Goal: Task Accomplishment & Management: Manage account settings

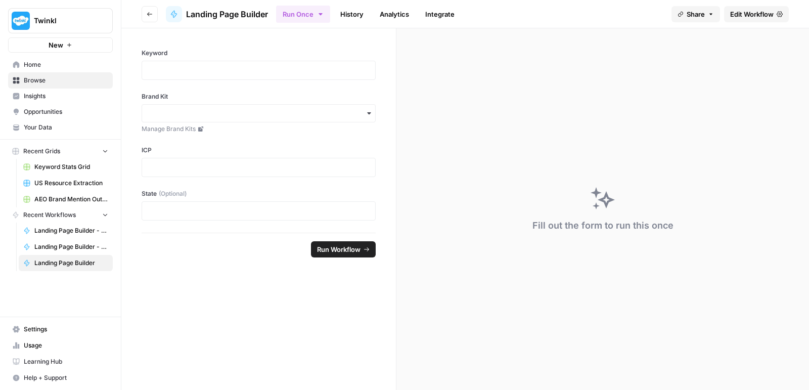
click at [33, 334] on span "Settings" at bounding box center [66, 329] width 84 height 9
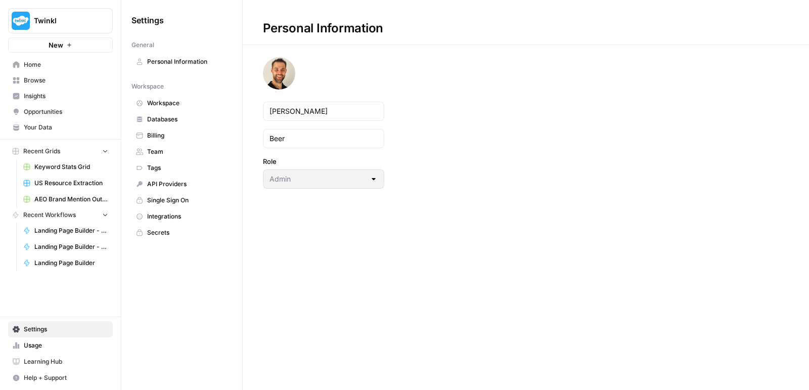
click at [155, 149] on span "Team" at bounding box center [187, 151] width 80 height 9
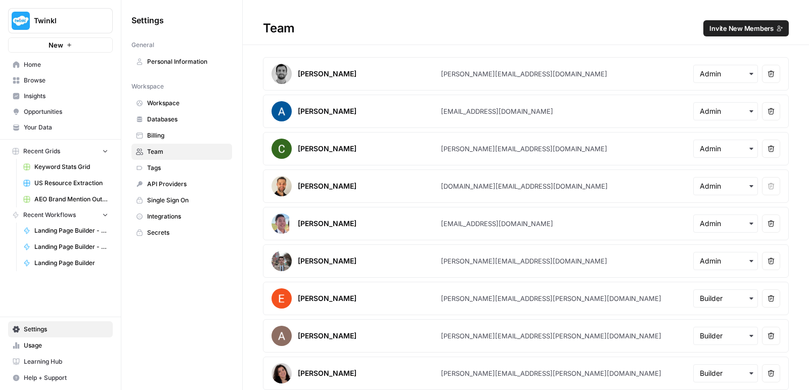
click at [735, 23] on span "Invite New Members" at bounding box center [741, 28] width 64 height 10
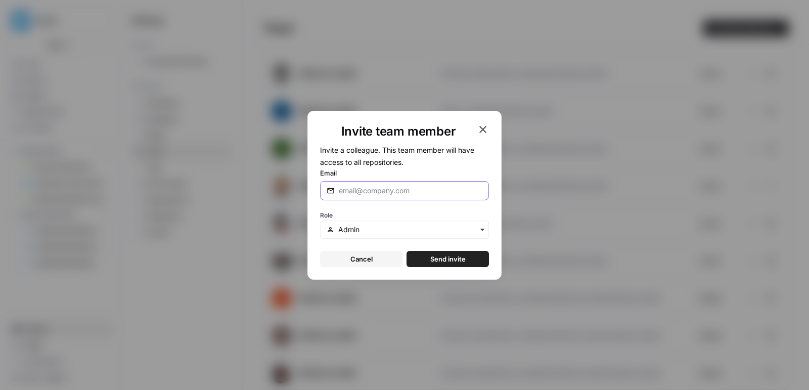
click at [431, 188] on input "Email" at bounding box center [411, 191] width 144 height 10
paste input "[PERSON_NAME][EMAIL_ADDRESS][DOMAIN_NAME]"
type input "[PERSON_NAME][EMAIL_ADDRESS][DOMAIN_NAME]"
click at [452, 263] on span "Send invite" at bounding box center [447, 259] width 35 height 10
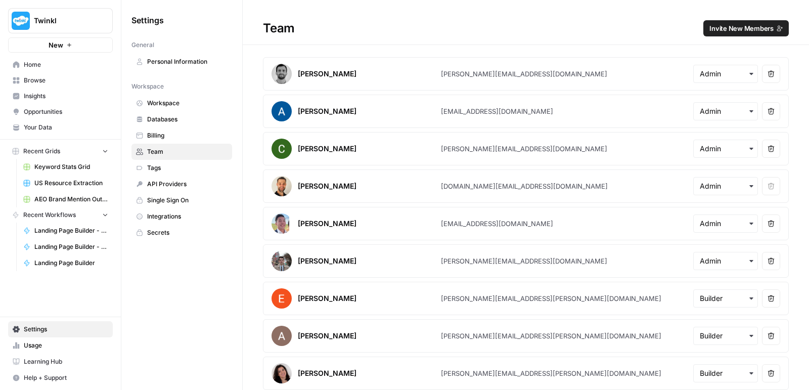
scroll to position [778, 0]
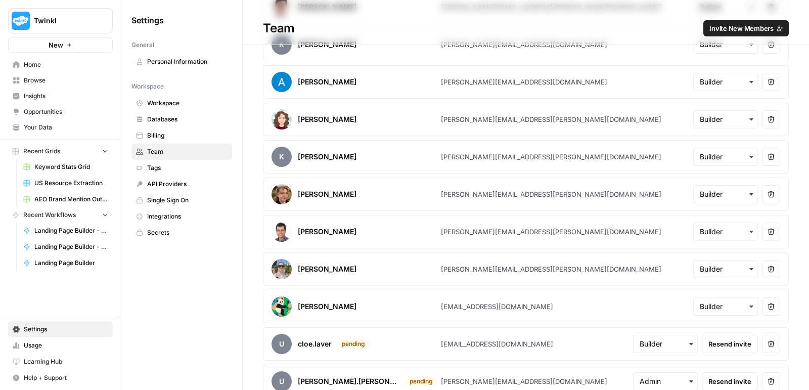
click at [649, 375] on div "button" at bounding box center [665, 381] width 65 height 18
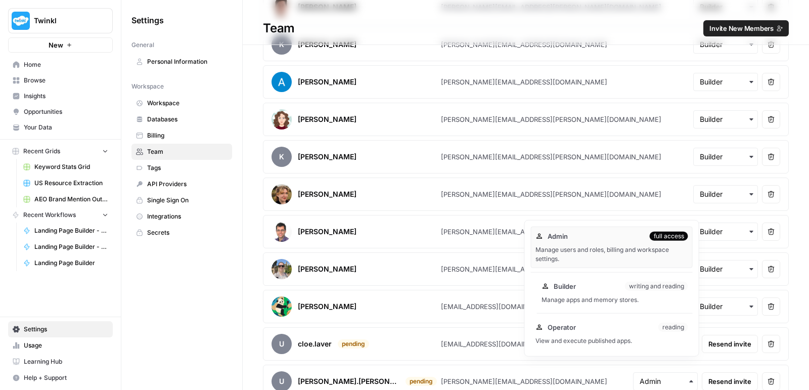
click at [622, 300] on div "Manage apps and memory stores." at bounding box center [615, 299] width 147 height 9
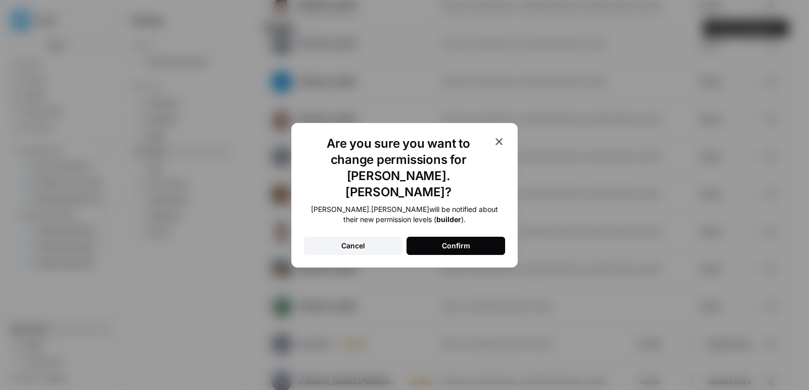
click at [479, 243] on button "Confirm" at bounding box center [456, 246] width 99 height 18
